Goal: Task Accomplishment & Management: Manage account settings

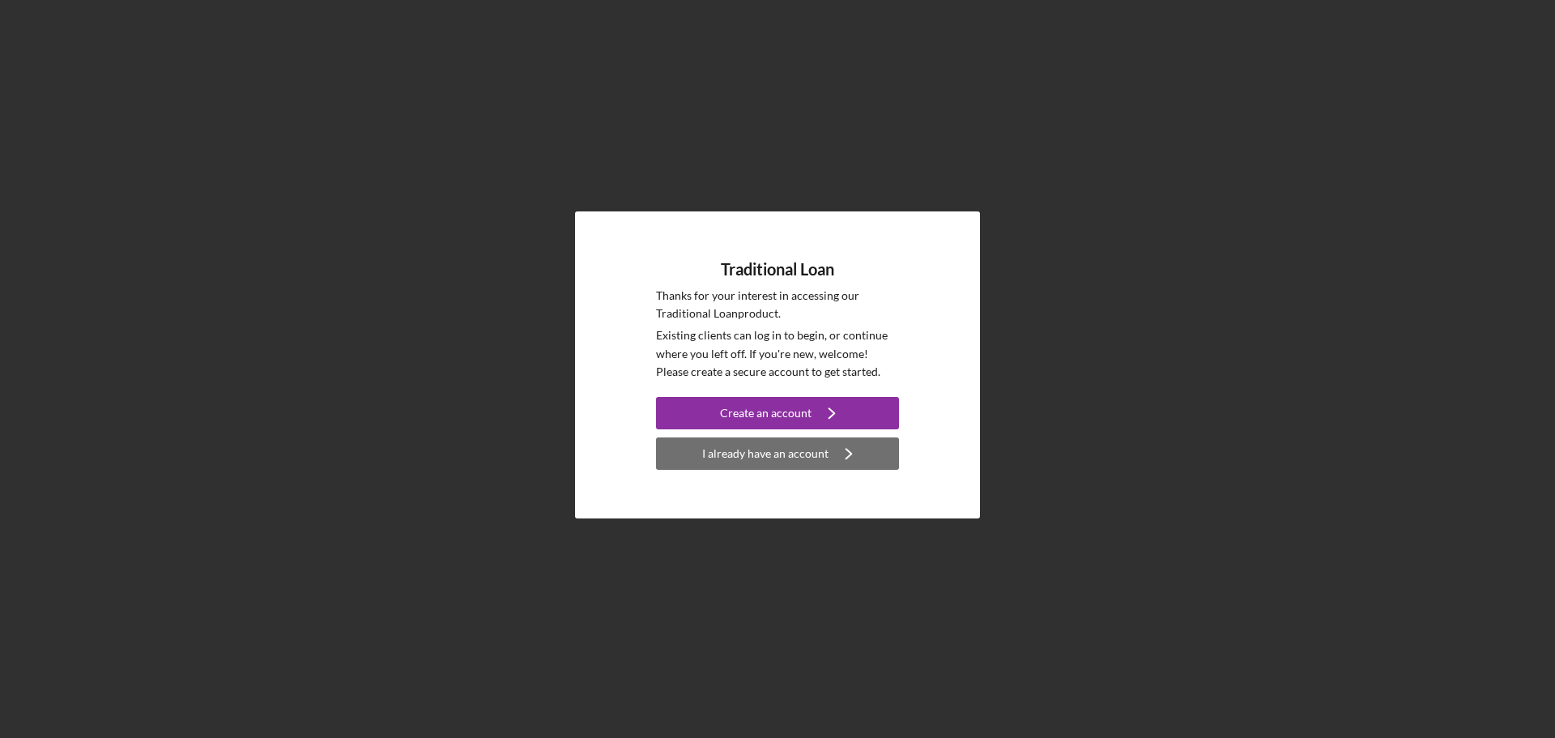
click at [809, 453] on div "I already have an account" at bounding box center [765, 453] width 126 height 32
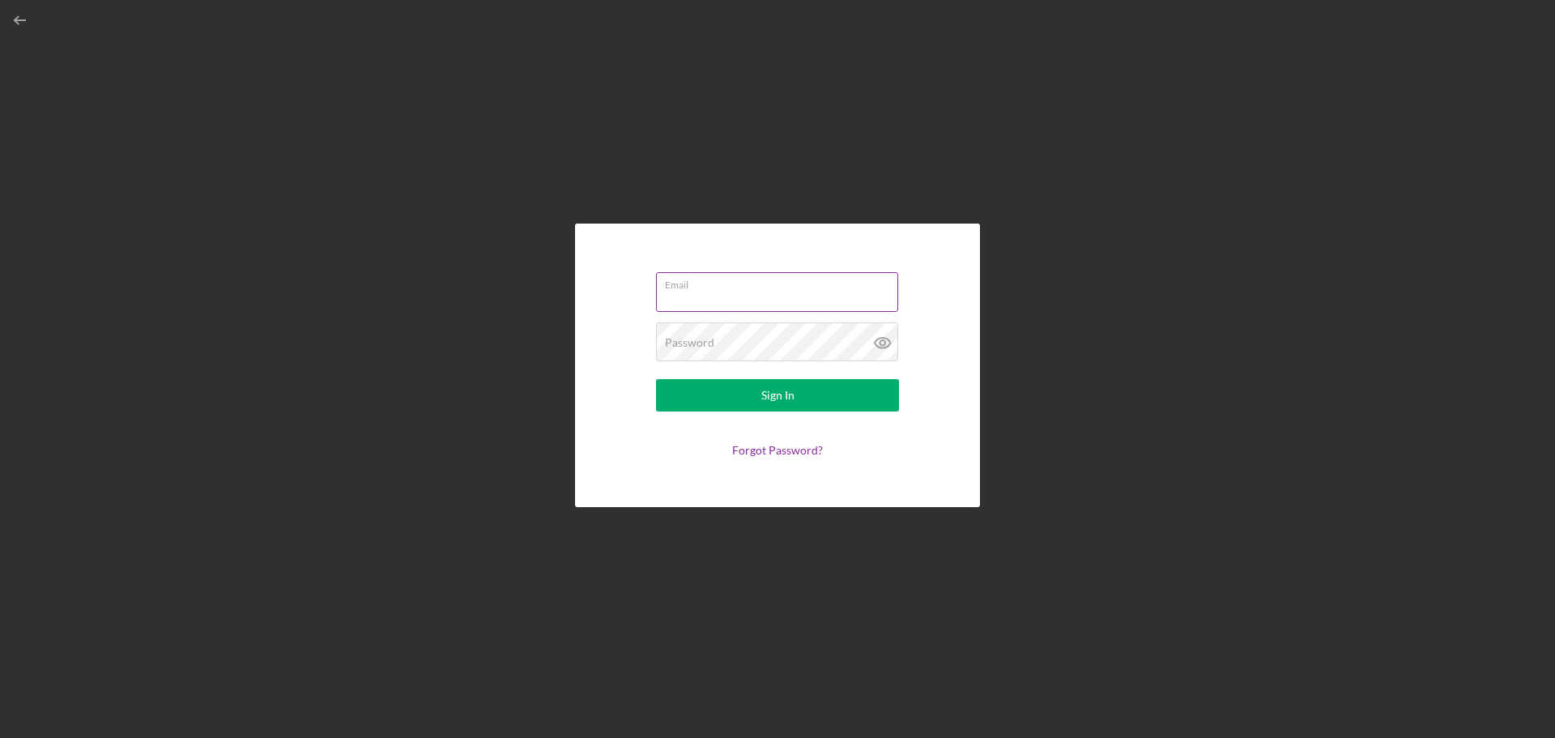
click at [693, 291] on input "Email" at bounding box center [777, 291] width 242 height 39
type input "[EMAIL_ADDRESS][DOMAIN_NAME]"
click at [681, 343] on label "Password" at bounding box center [689, 342] width 49 height 13
click at [656, 379] on button "Sign In" at bounding box center [777, 395] width 243 height 32
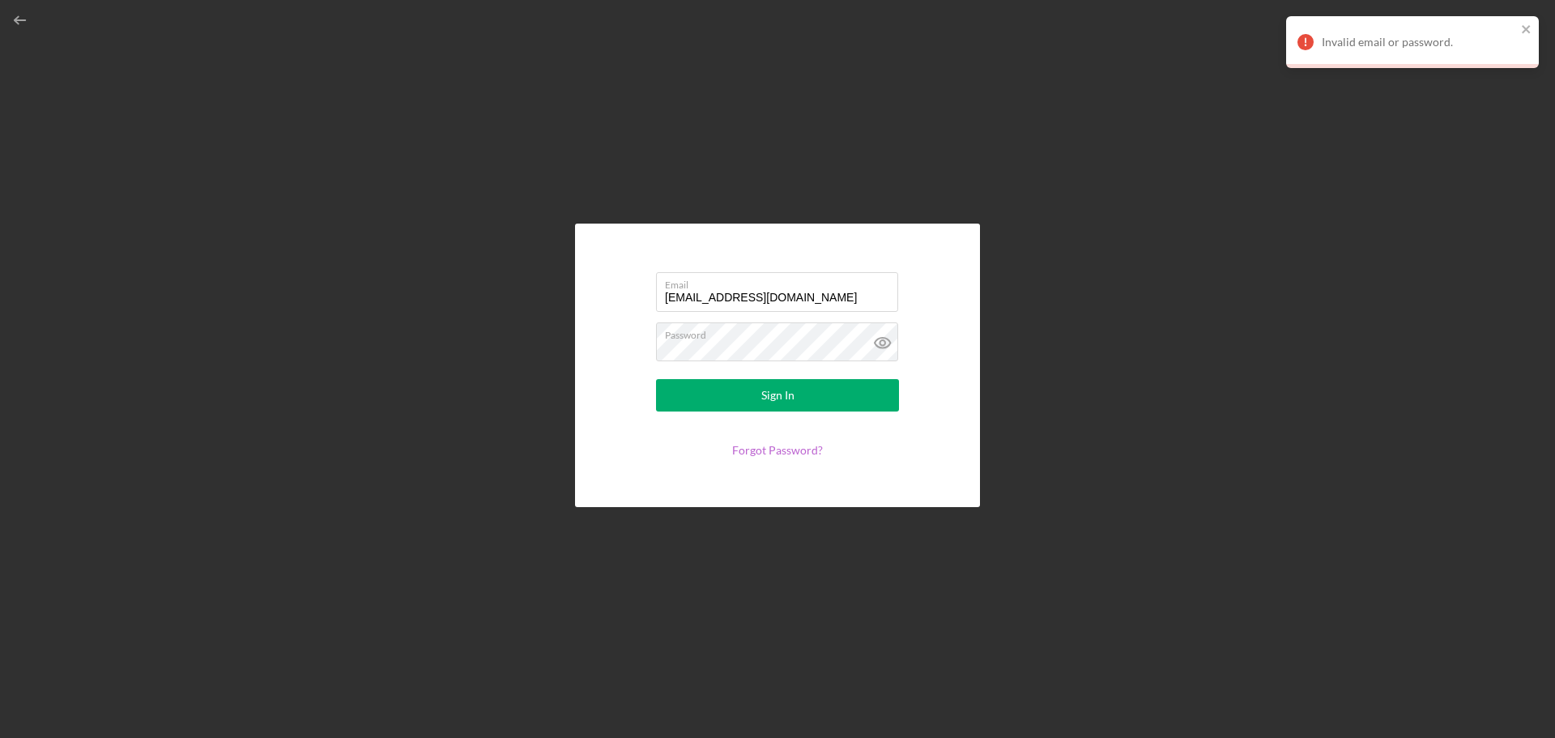
click at [768, 446] on link "Forgot Password?" at bounding box center [777, 450] width 91 height 14
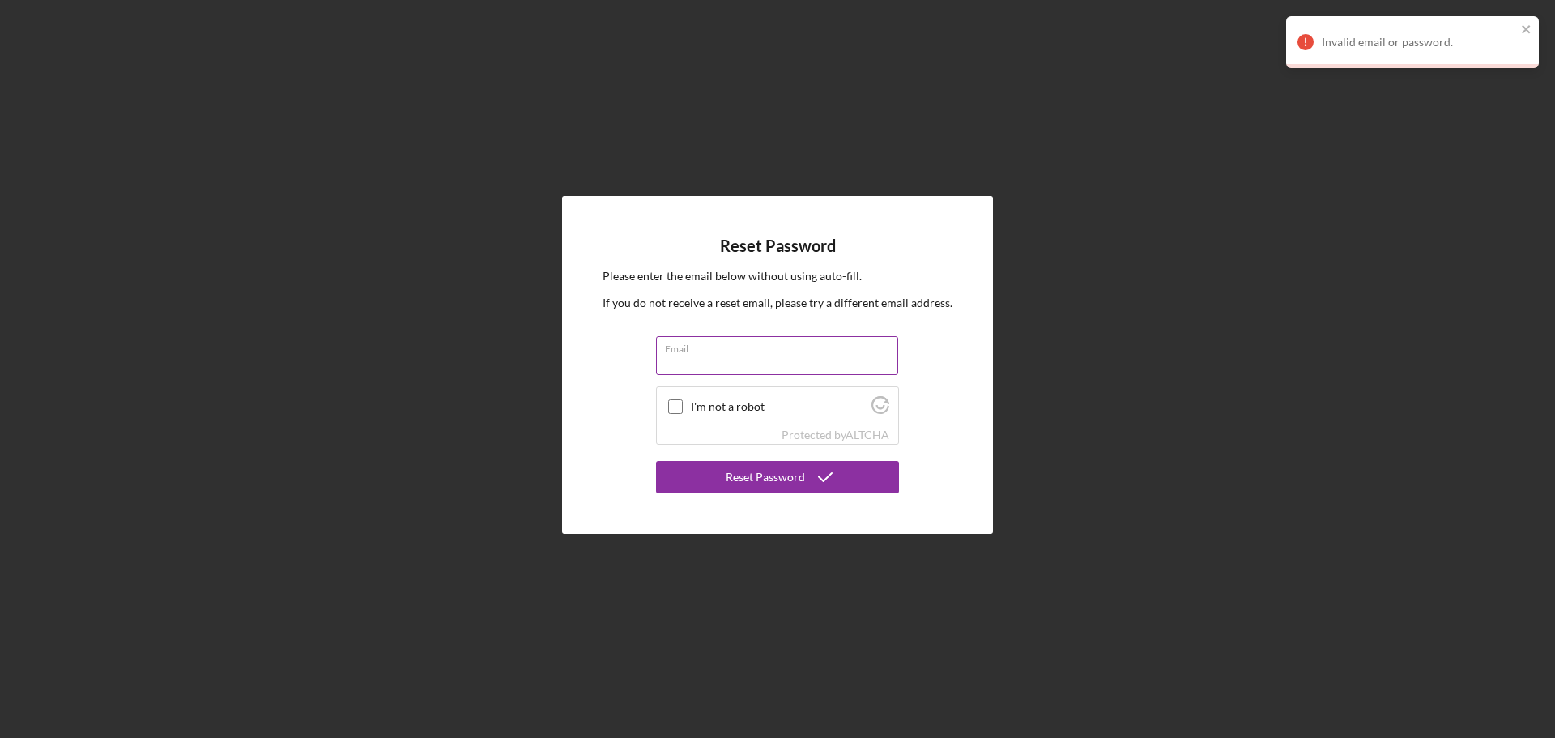
click at [764, 366] on input "Email" at bounding box center [777, 355] width 242 height 39
type input "[EMAIL_ADDRESS][DOMAIN_NAME]"
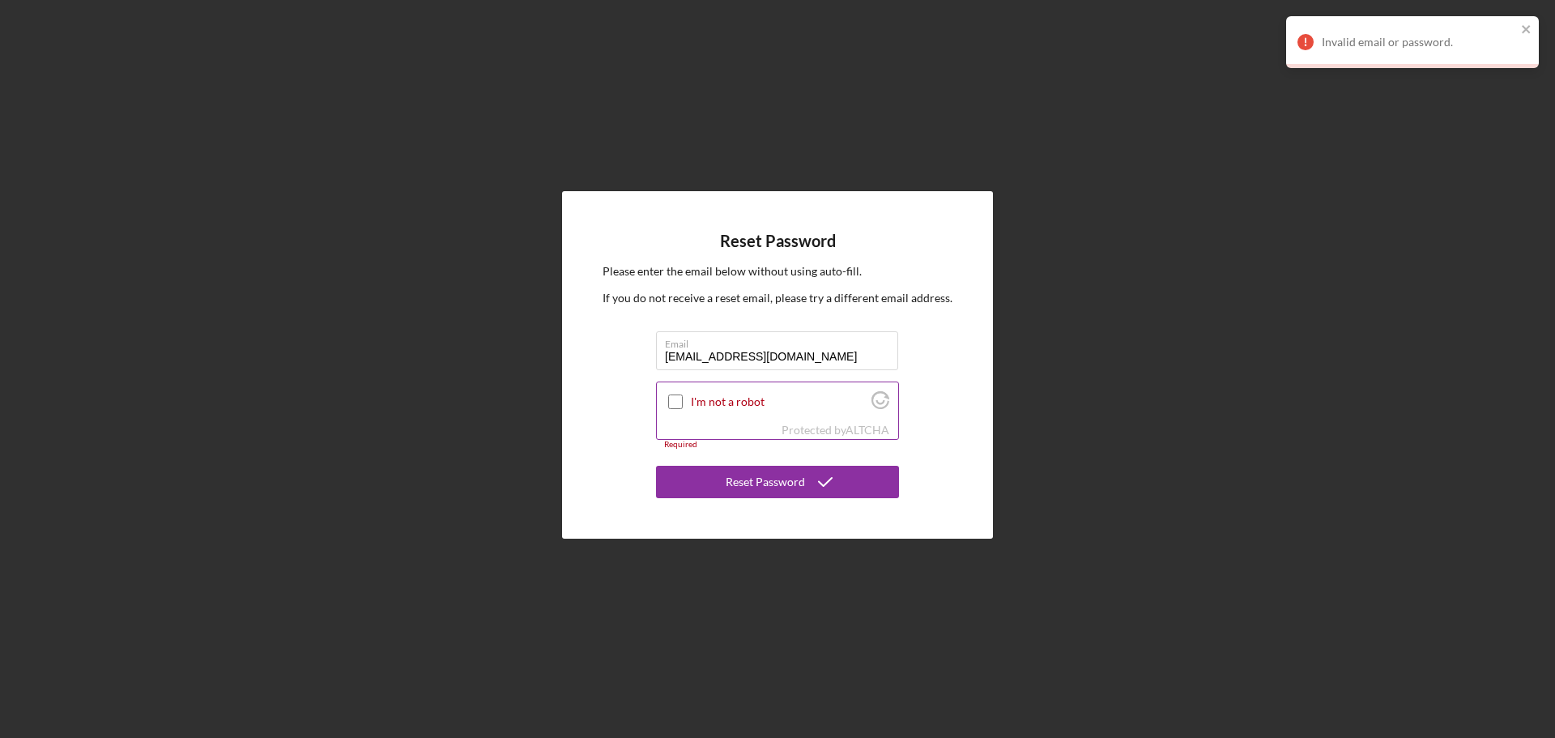
click at [670, 399] on input "I'm not a robot" at bounding box center [675, 401] width 15 height 15
checkbox input "true"
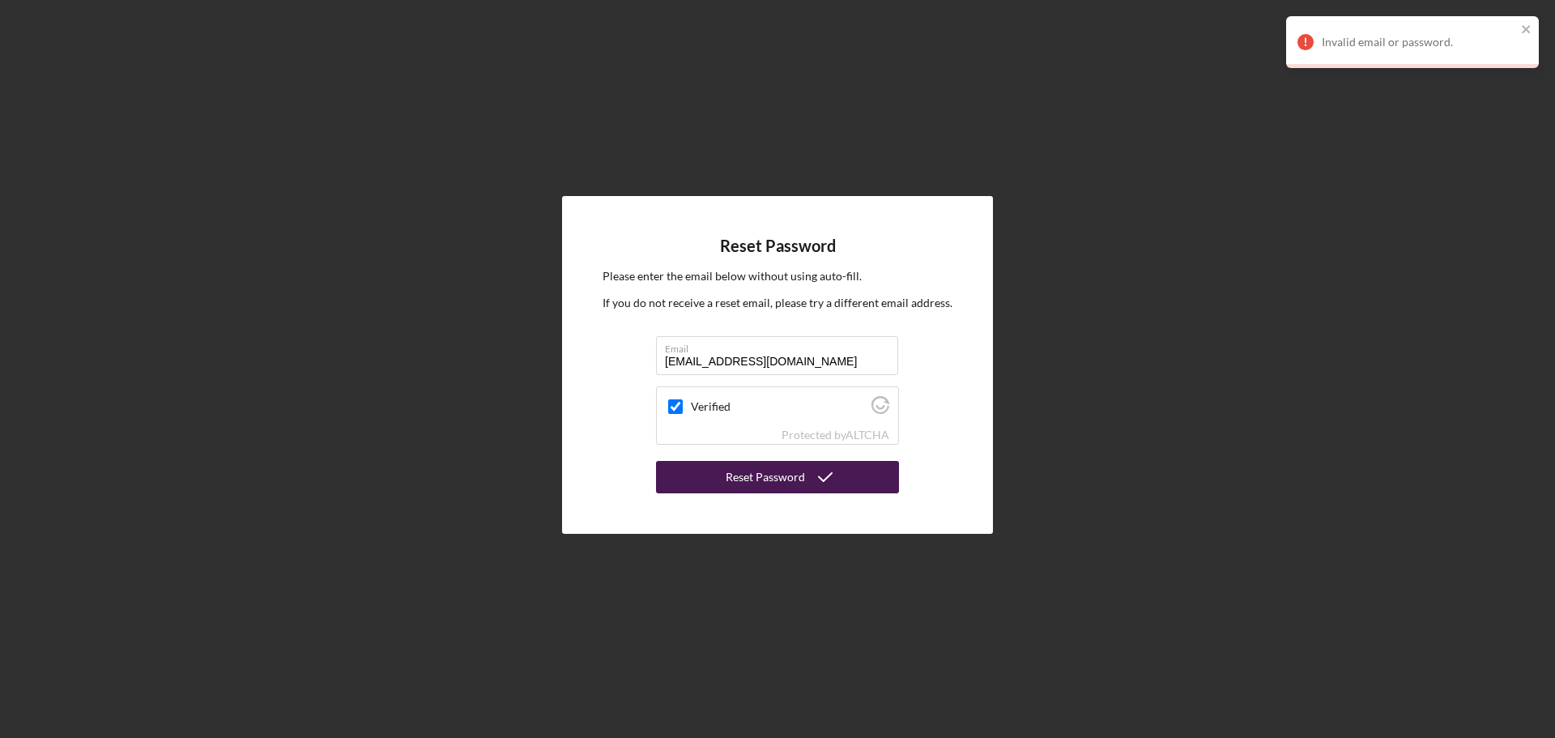
click at [766, 474] on div "Reset Password" at bounding box center [764, 477] width 79 height 32
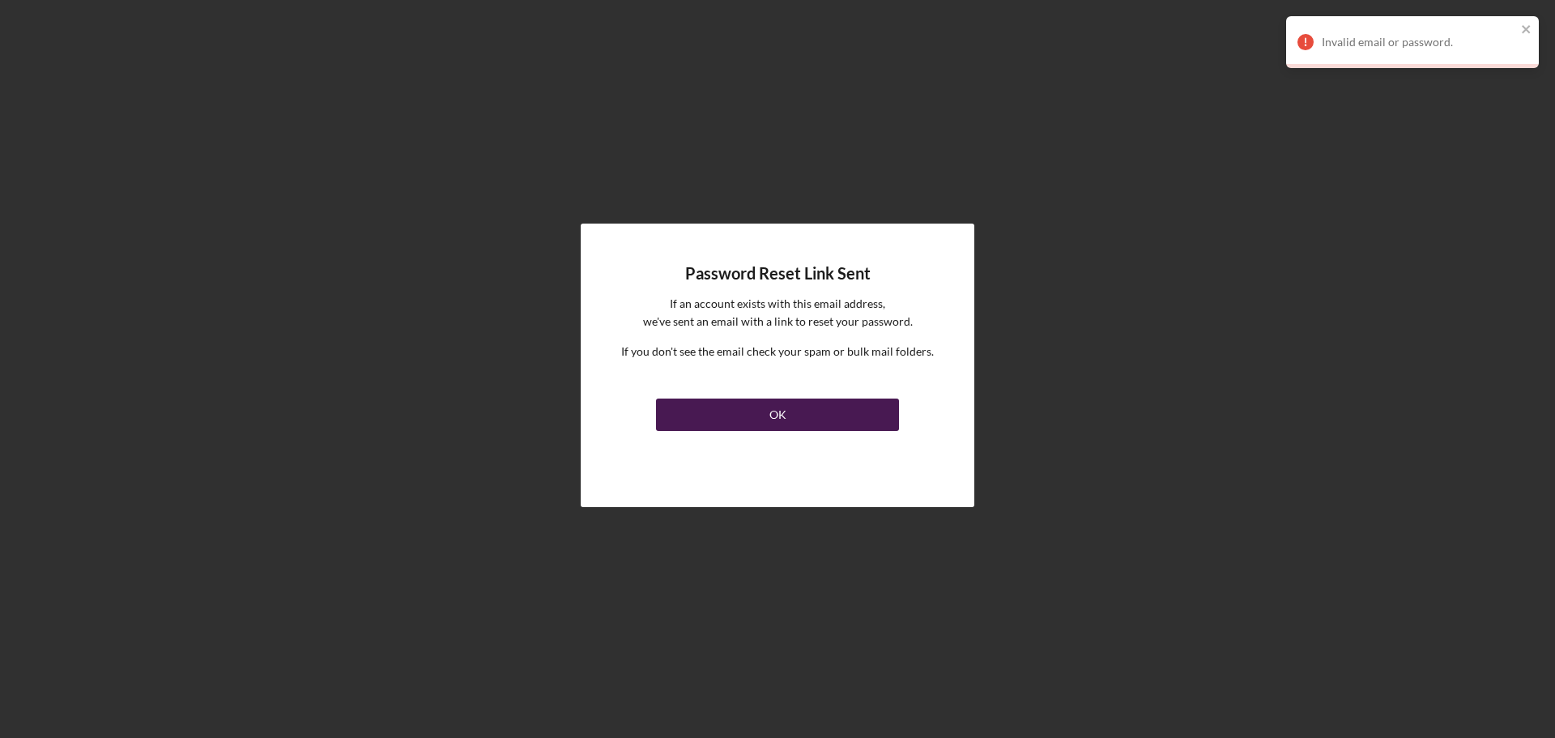
click at [764, 415] on button "OK" at bounding box center [777, 414] width 243 height 32
